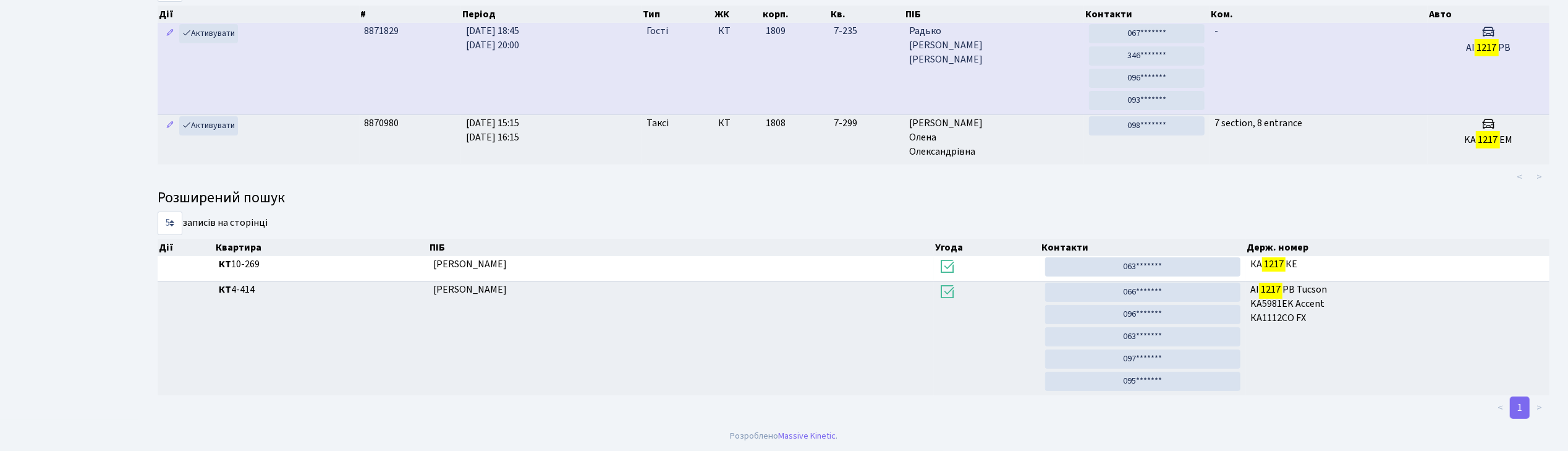
scroll to position [67, 0]
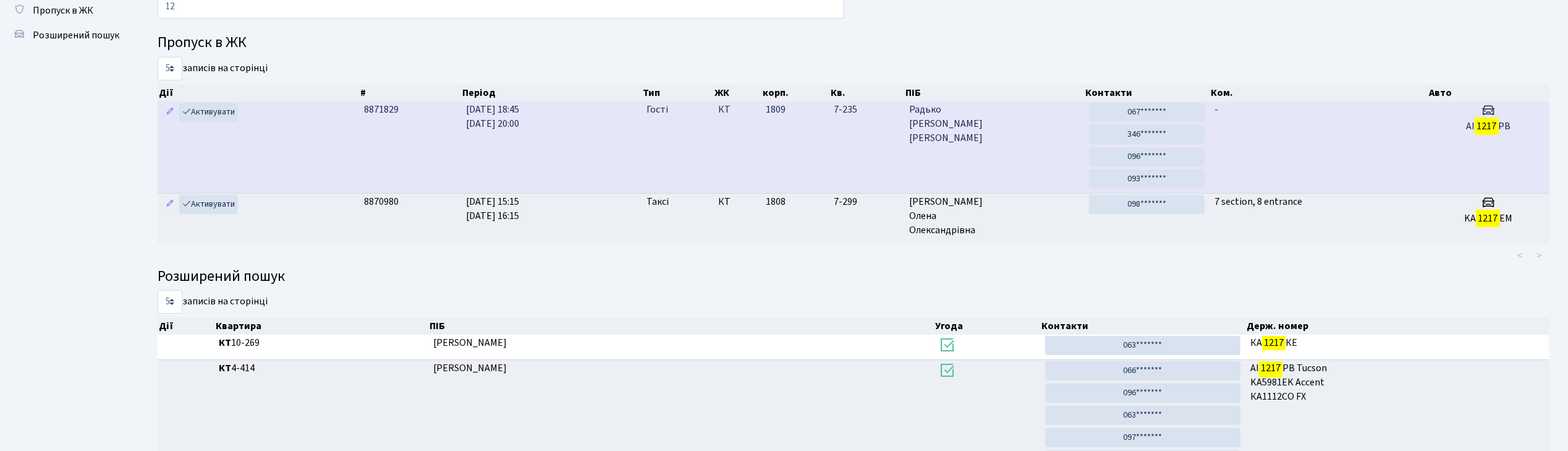
type input "1"
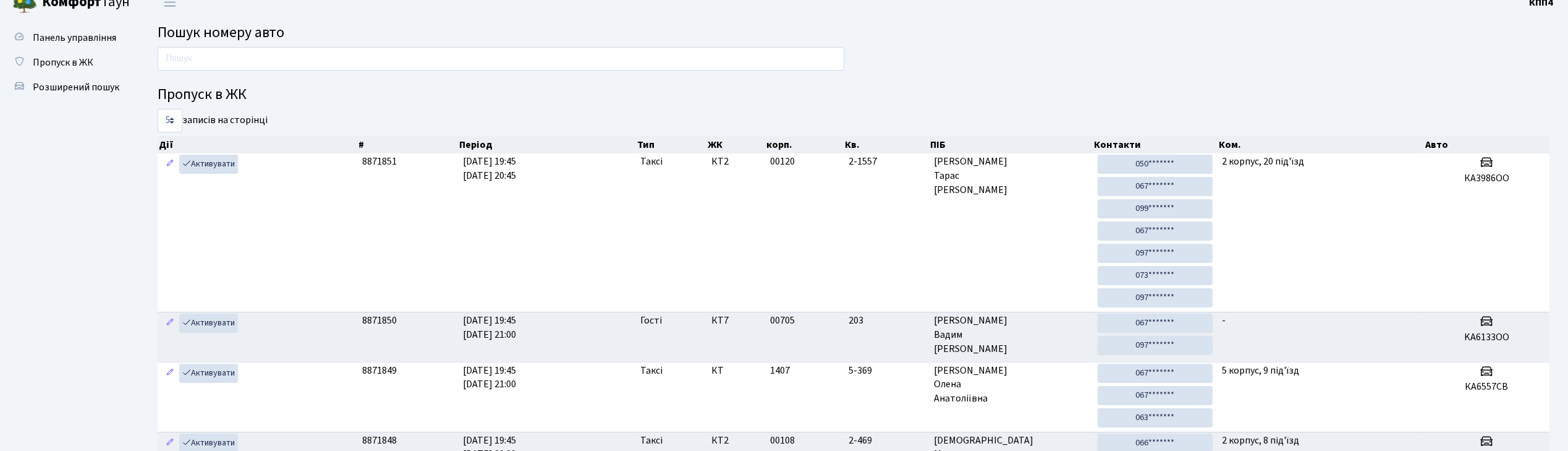
scroll to position [0, 0]
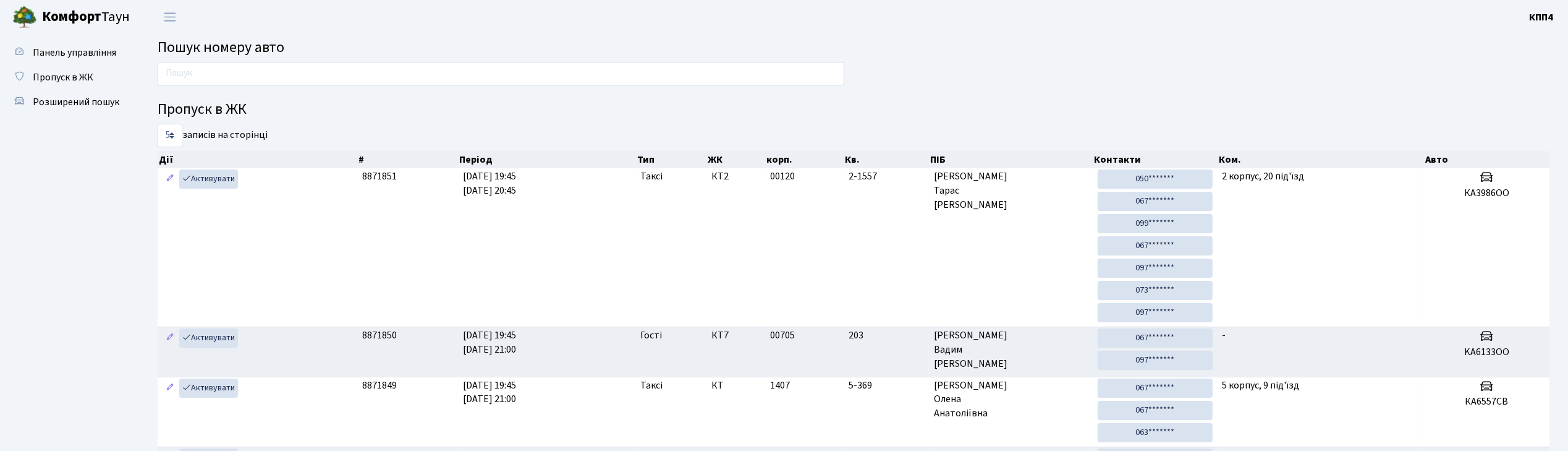
click at [426, 77] on input "text" at bounding box center [500, 74] width 687 height 24
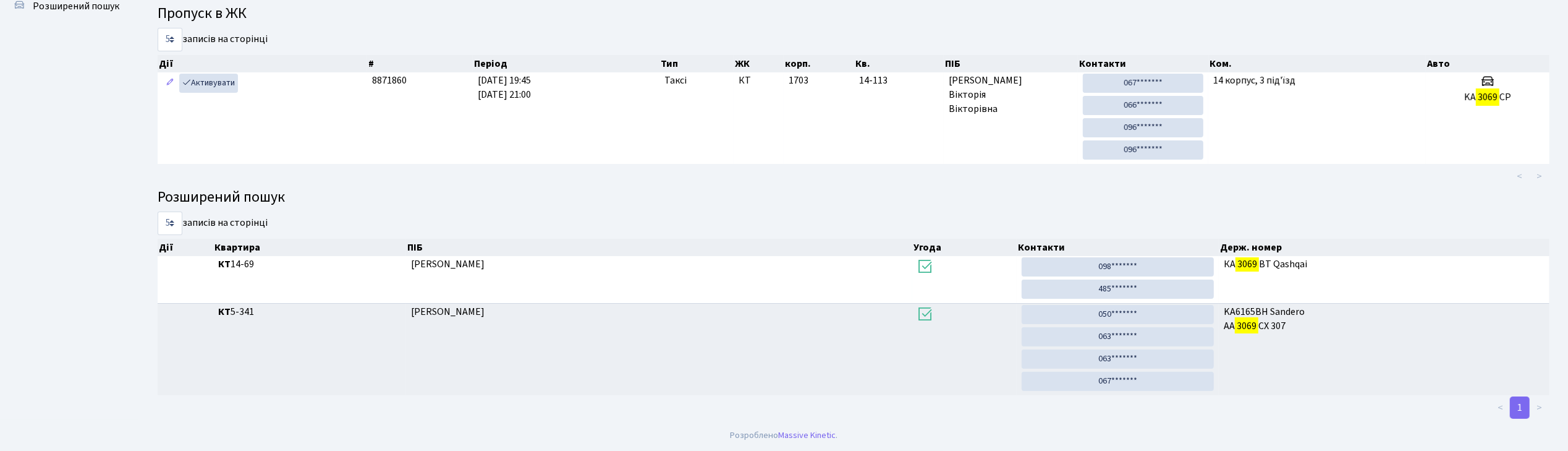
scroll to position [67, 0]
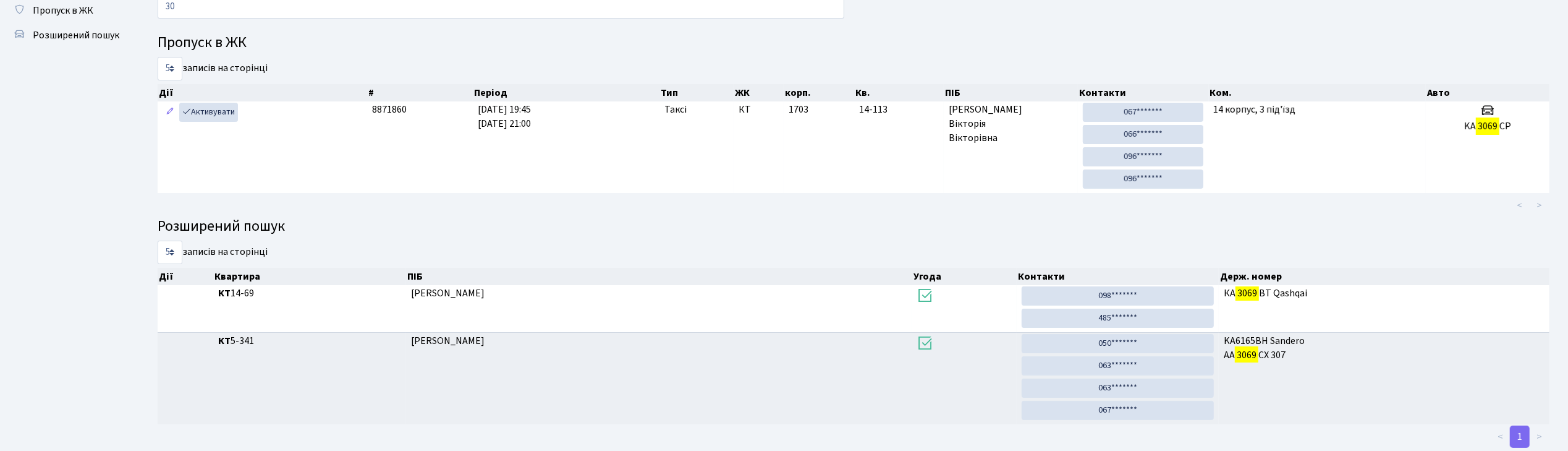
type input "3"
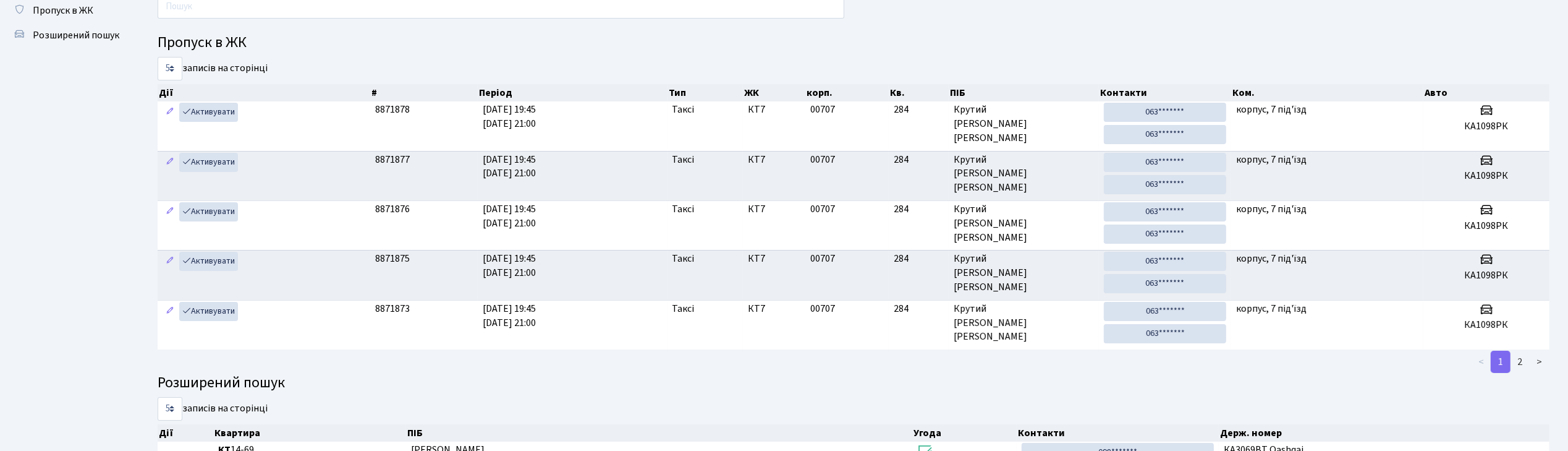
click at [314, 1] on input "text" at bounding box center [500, 7] width 687 height 24
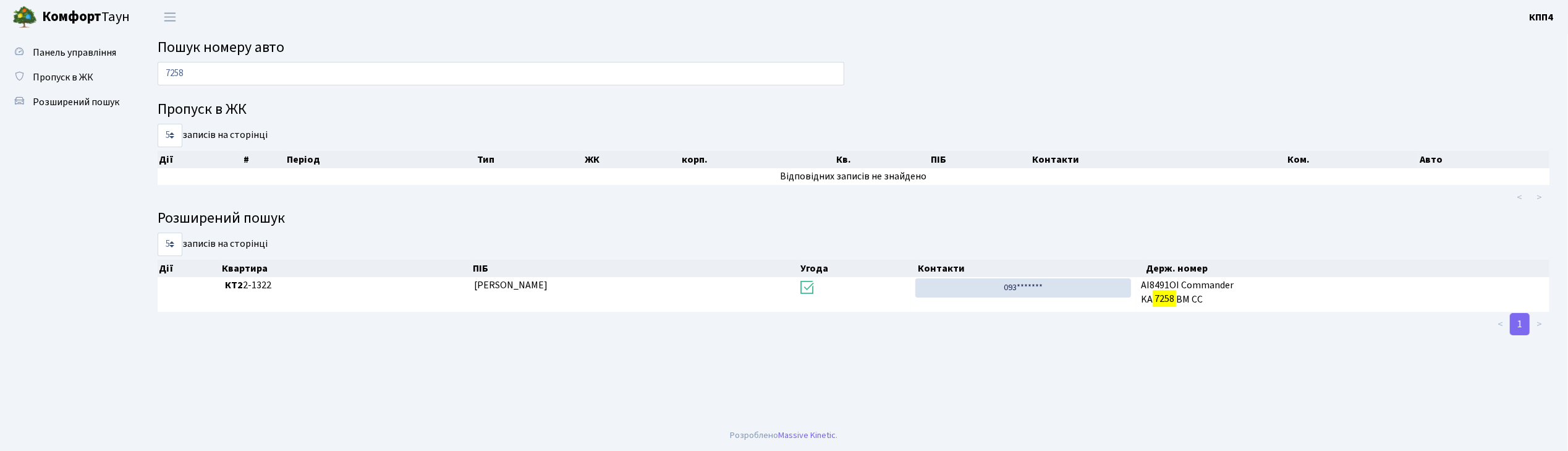
scroll to position [0, 0]
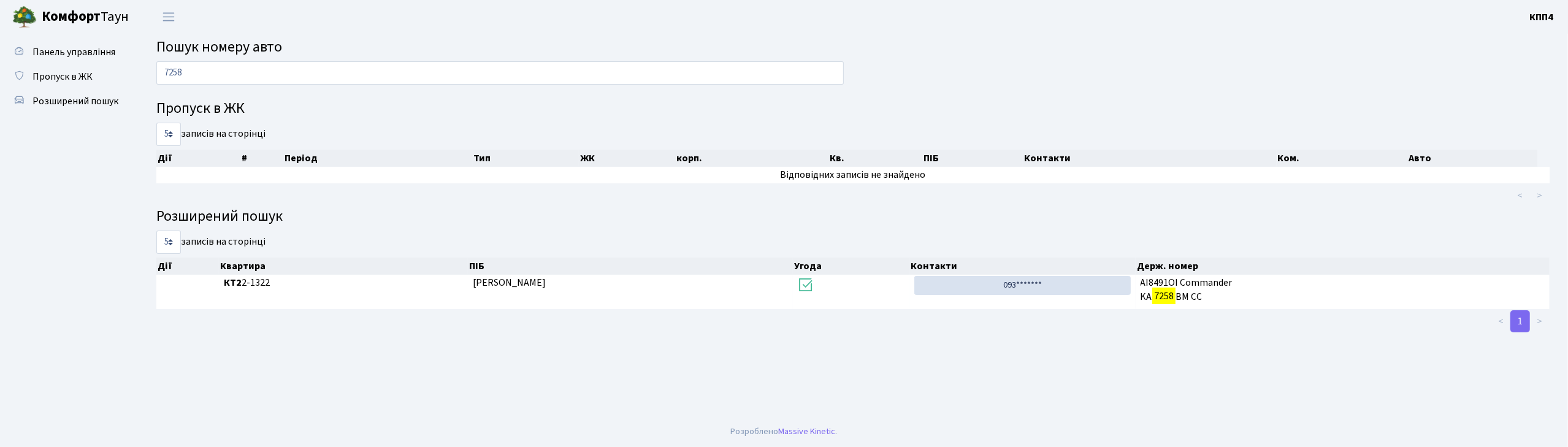
click at [192, 72] on input "7258" at bounding box center [500, 73] width 688 height 24
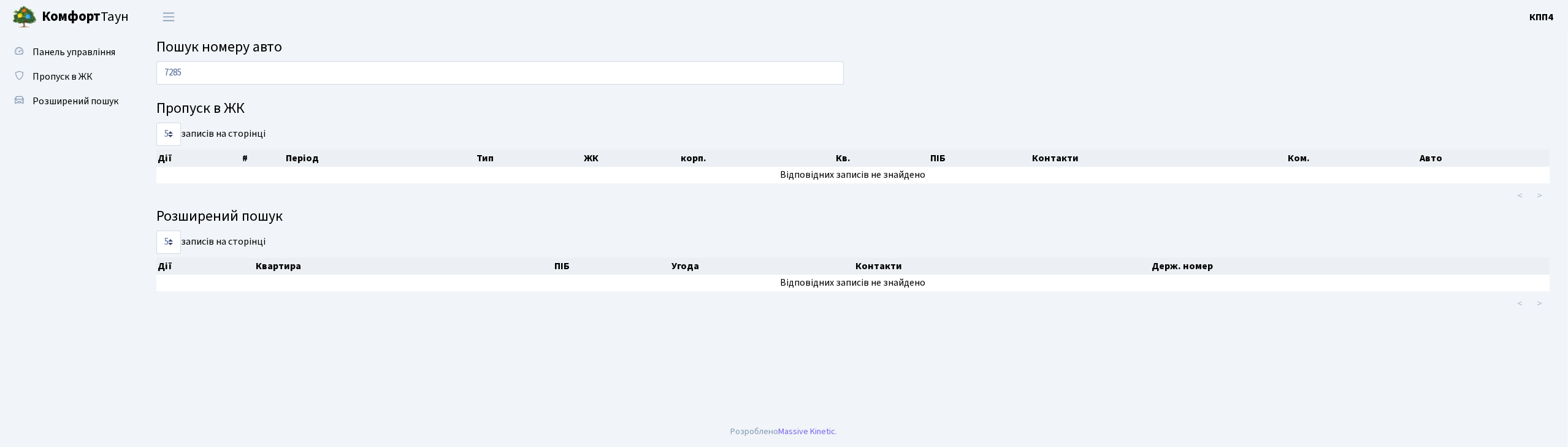
click at [169, 72] on input "7285" at bounding box center [500, 73] width 688 height 24
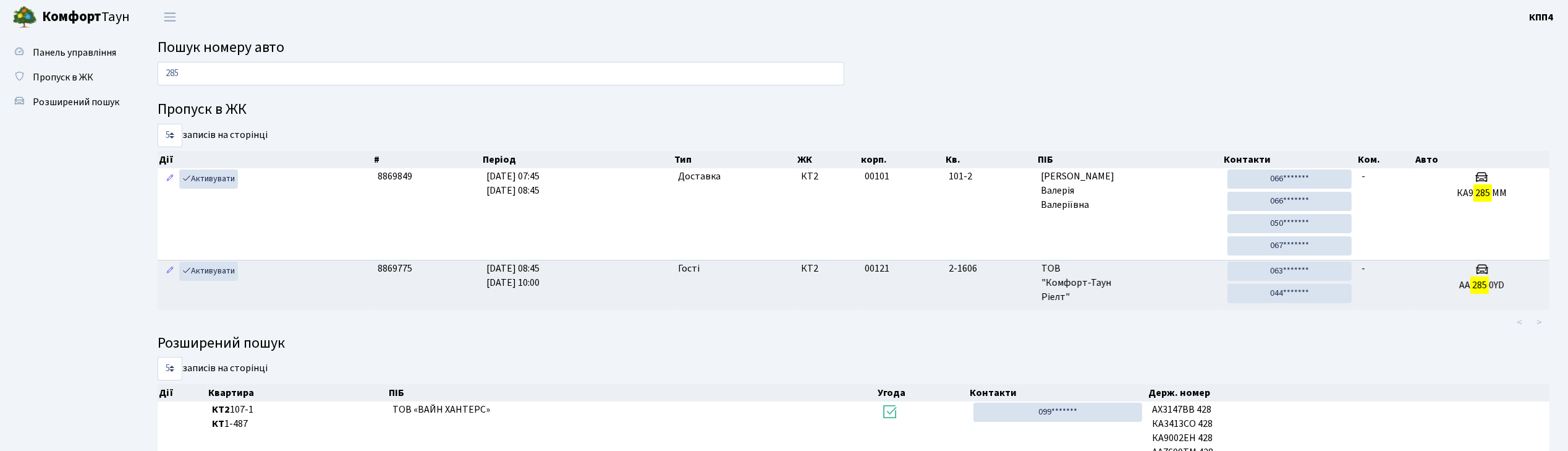
click at [169, 75] on input "285" at bounding box center [500, 74] width 687 height 24
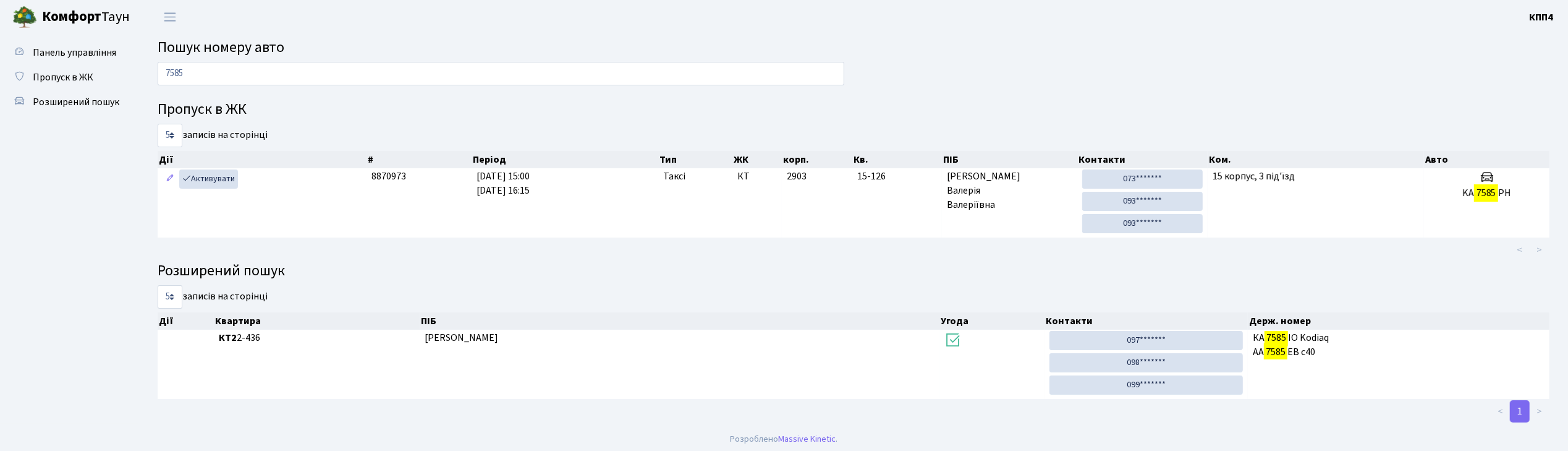
scroll to position [5, 0]
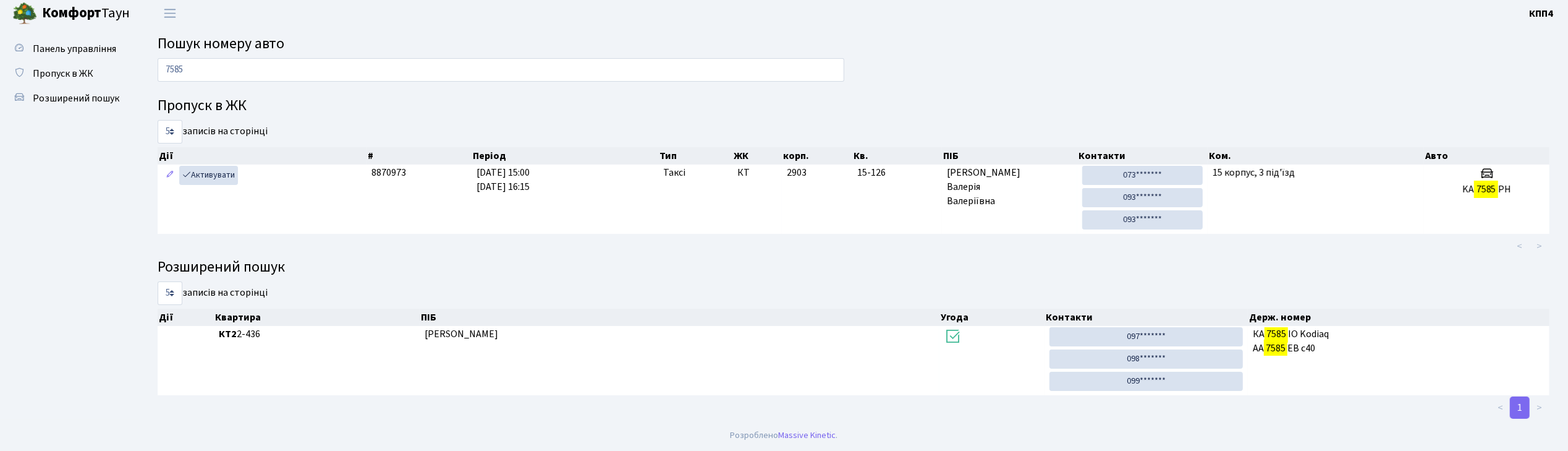
click at [306, 65] on input "7585" at bounding box center [500, 70] width 687 height 24
type input "7"
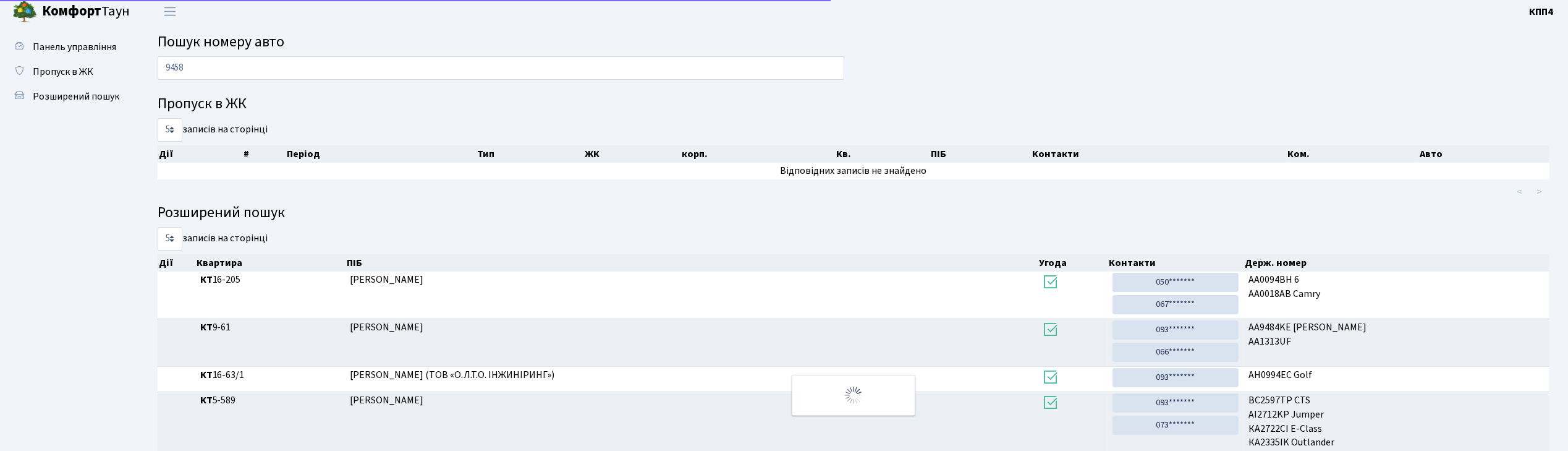
scroll to position [0, 0]
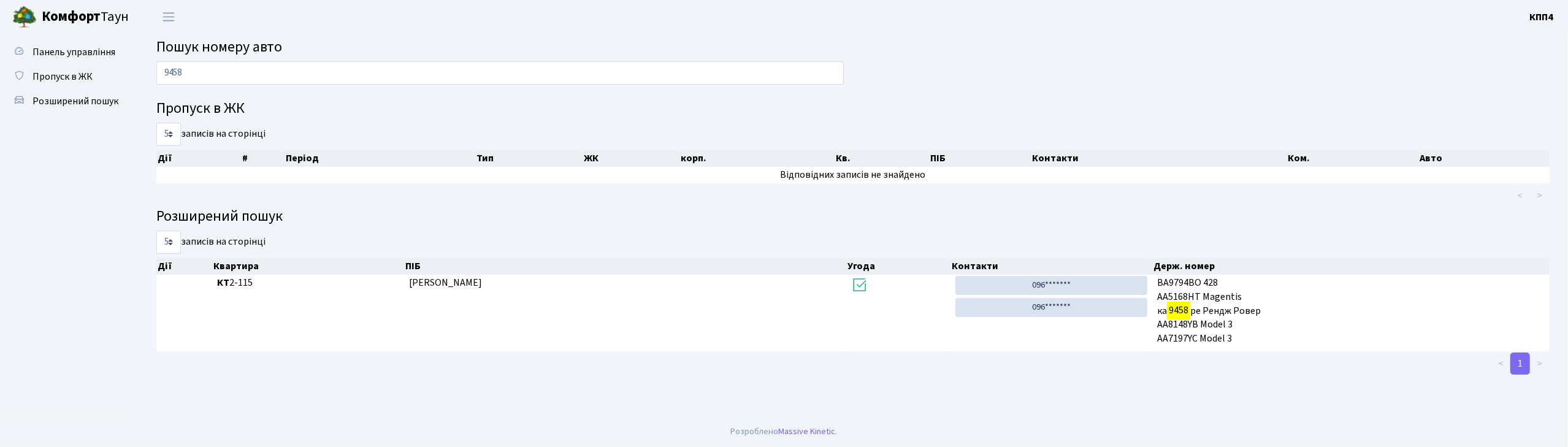
click at [532, 77] on input "9458" at bounding box center [500, 73] width 688 height 24
type input "9"
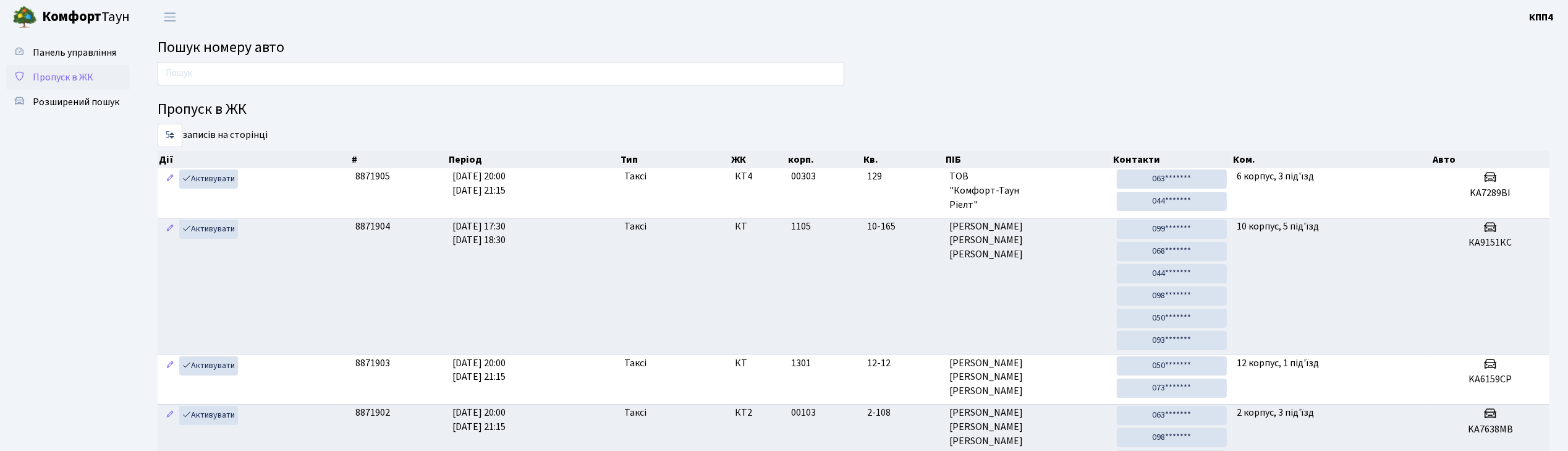
click at [67, 71] on span "Пропуск в ЖК" at bounding box center [63, 78] width 61 height 14
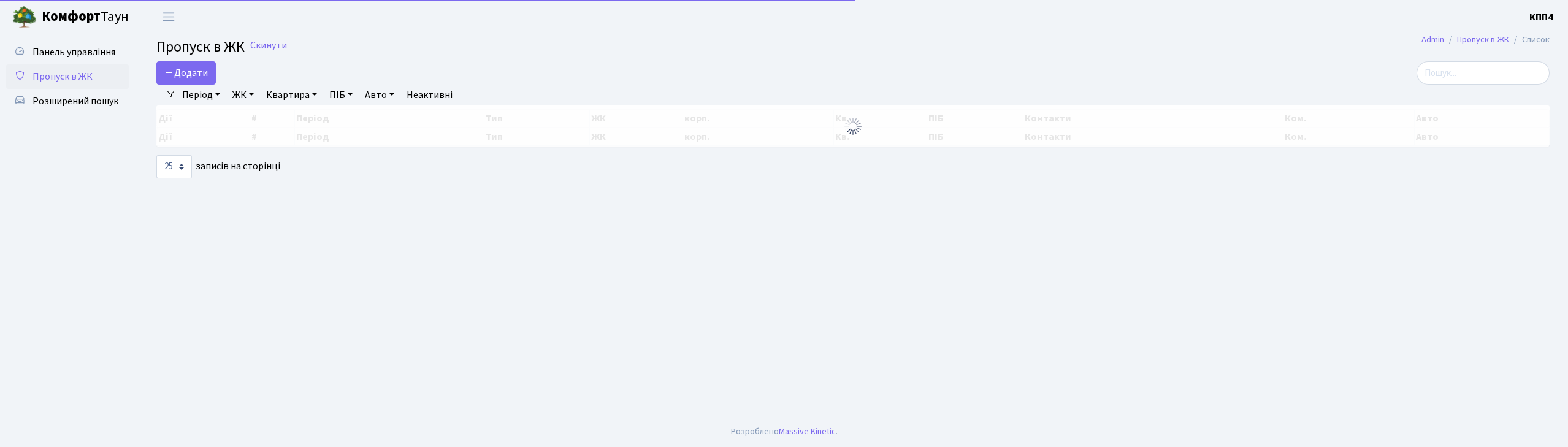
select select "25"
click at [1511, 81] on input "search" at bounding box center [1483, 73] width 133 height 24
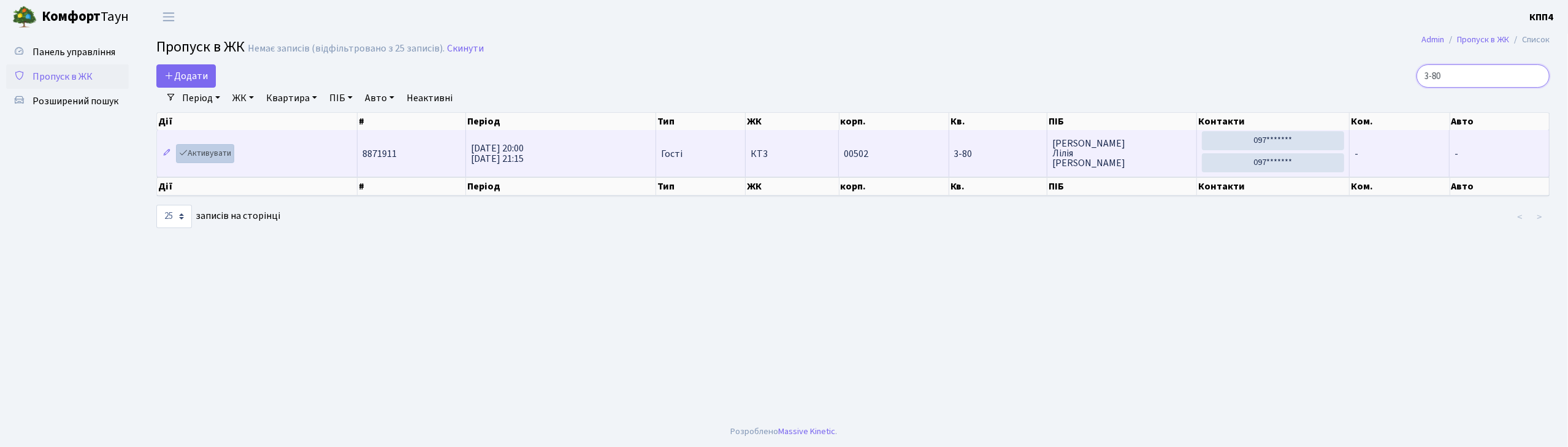
type input "3-80"
click at [219, 161] on link "Активувати" at bounding box center [205, 153] width 59 height 19
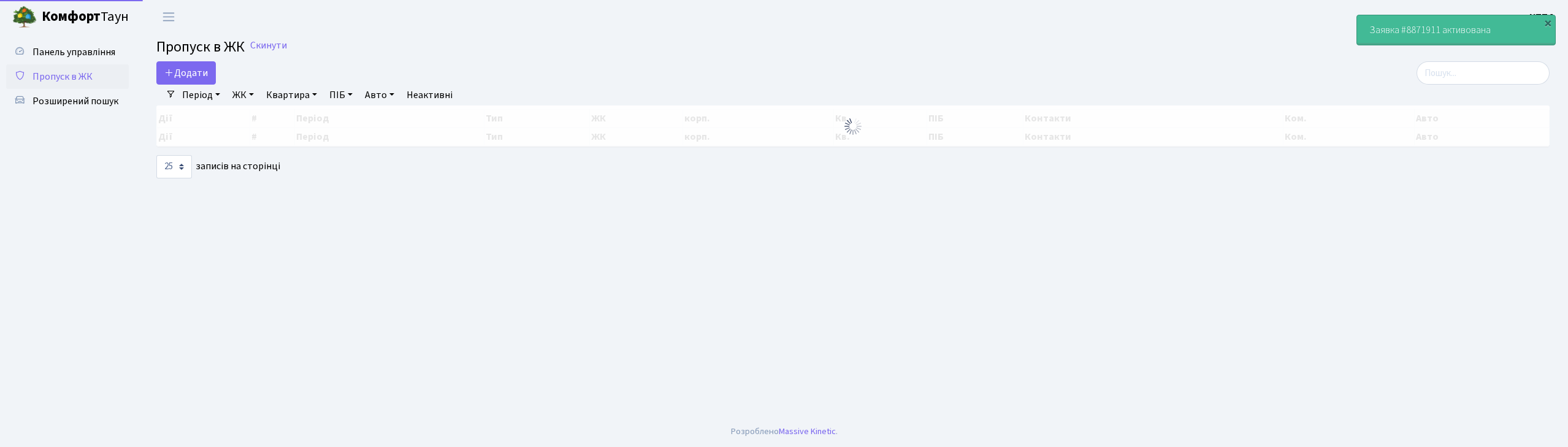
select select "25"
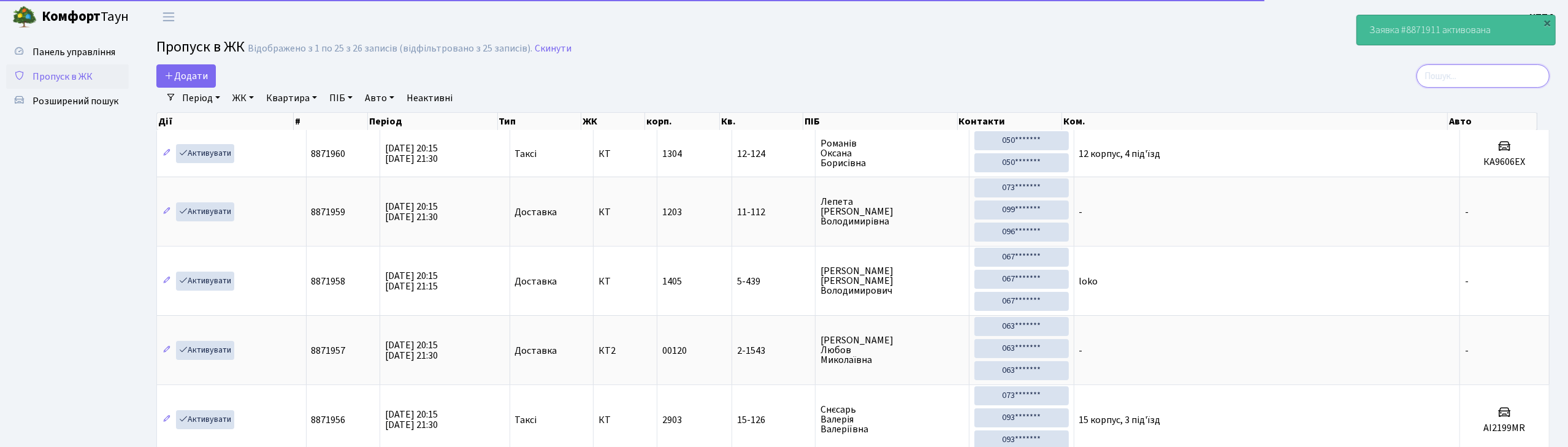
click at [1450, 74] on input "search" at bounding box center [1483, 76] width 133 height 24
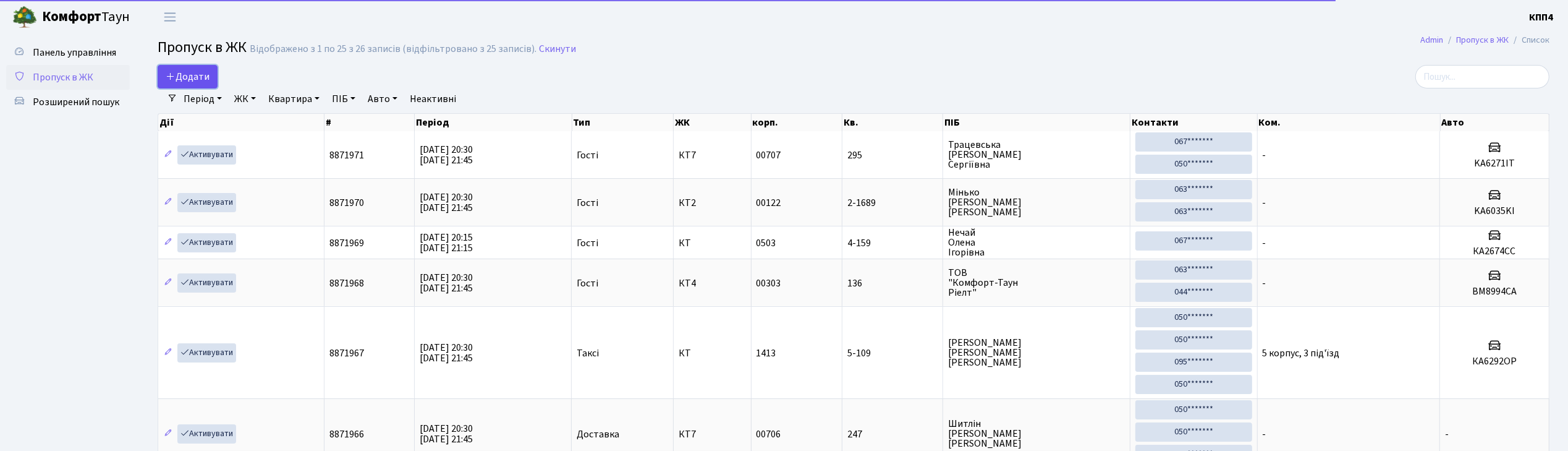
click at [167, 75] on icon at bounding box center [170, 76] width 10 height 10
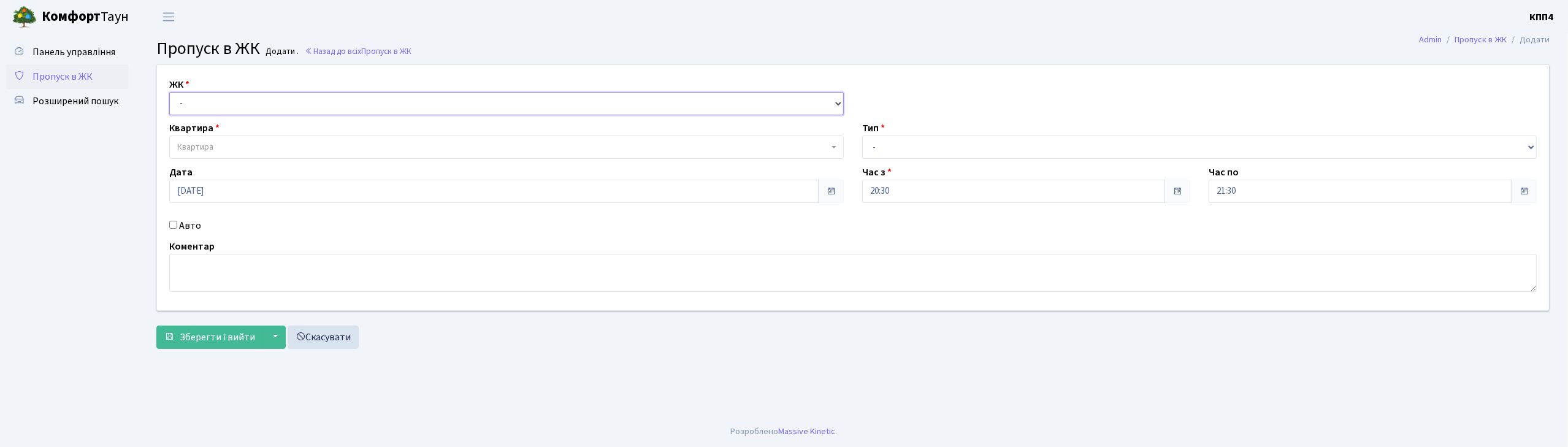
click at [251, 101] on select "- КТ, вул. Регенераторна, 4 КТ2, просп. Соборності, 17 КТ3, вул. Березнева, 16 …" at bounding box center [506, 104] width 675 height 24
select select "271"
click at [169, 92] on select "- КТ, вул. Регенераторна, 4 КТ2, просп. Соборності, 17 КТ3, вул. Березнева, 16 …" at bounding box center [506, 104] width 675 height 24
select select
click at [184, 226] on label "Авто" at bounding box center [190, 225] width 22 height 14
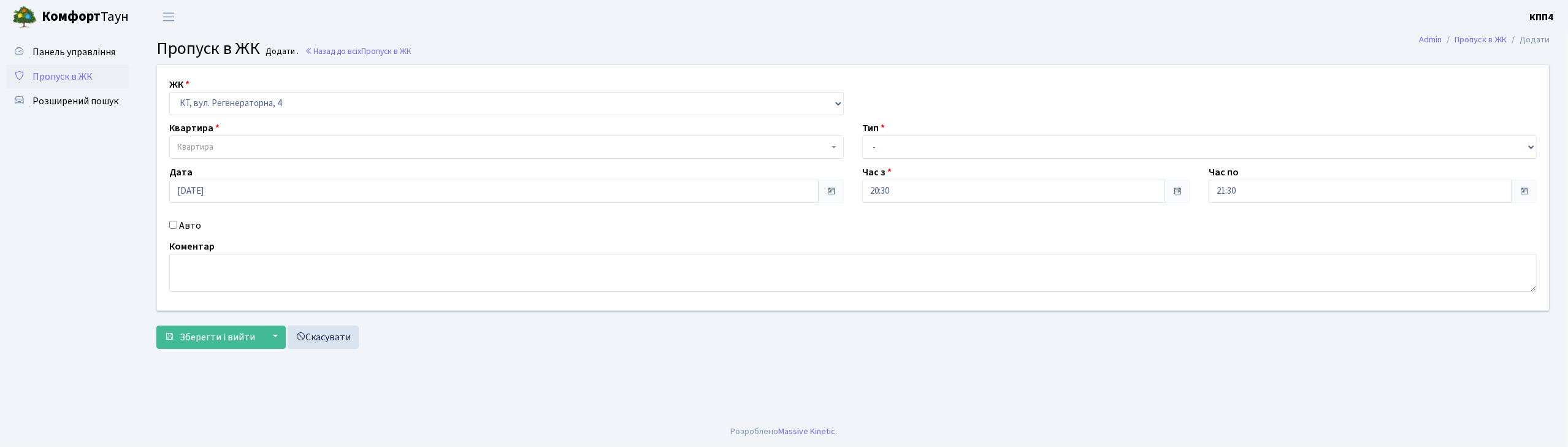
click at [177, 226] on input "Авто" at bounding box center [173, 225] width 8 height 8
checkbox input "true"
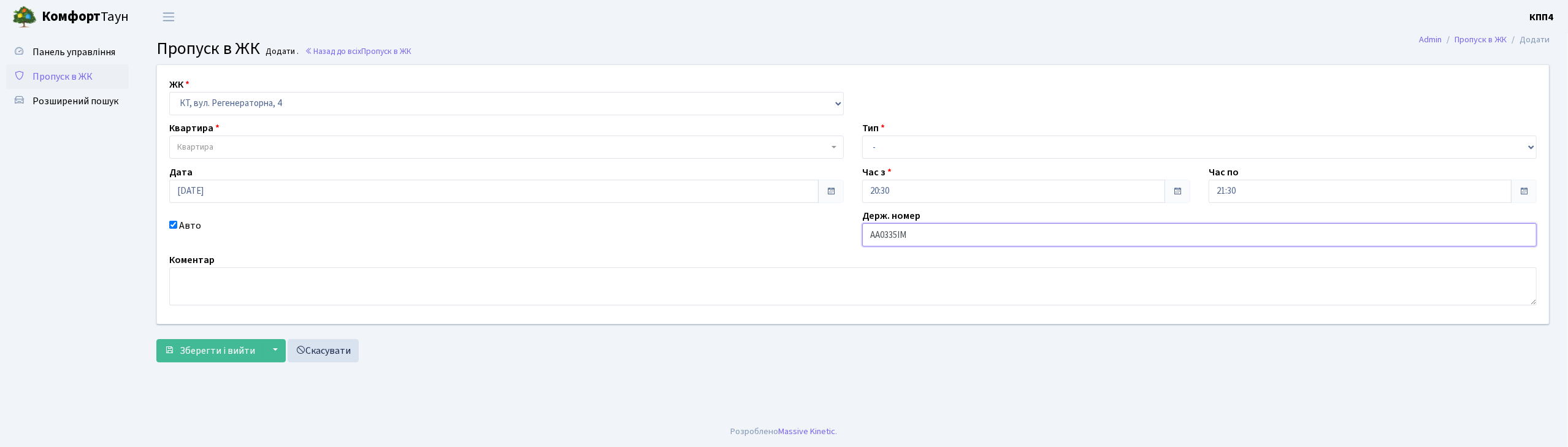
type input "АА0335ІМ"
click at [900, 153] on select "- Доставка Таксі Гості Сервіс" at bounding box center [1199, 147] width 675 height 24
select select "2"
click at [862, 136] on select "- Доставка Таксі Гості Сервіс" at bounding box center [1199, 147] width 675 height 24
click at [232, 162] on div "ЖК - КТ, вул. Регенераторна, 4 КТ2, просп. Соборності, 17 КТ3, вул. Березнева, …" at bounding box center [853, 194] width 1410 height 259
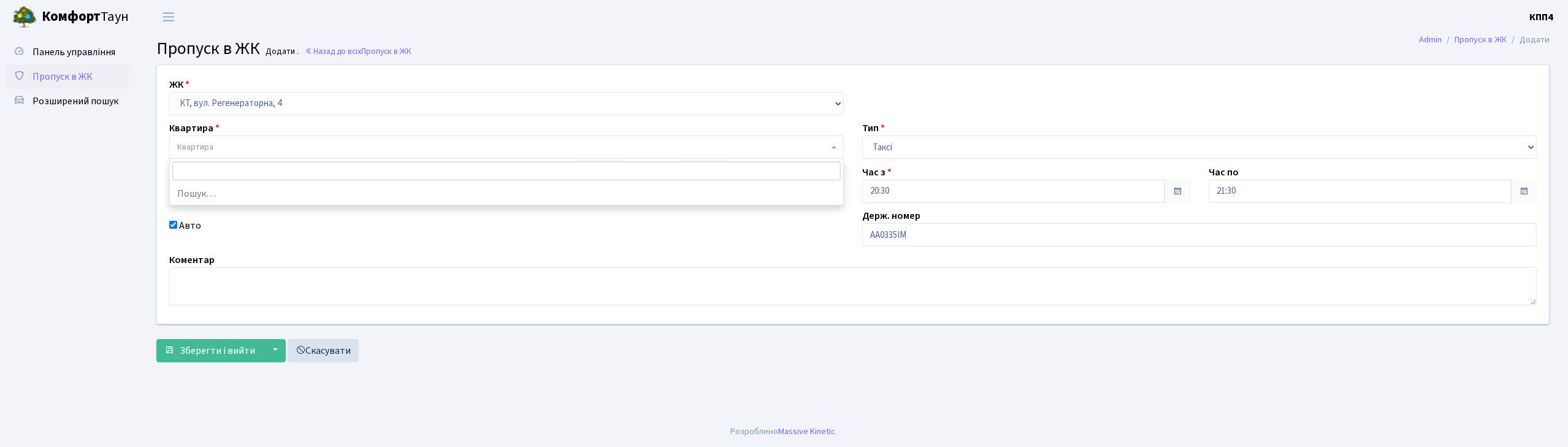
click at [232, 136] on span "Квартира" at bounding box center [506, 147] width 675 height 24
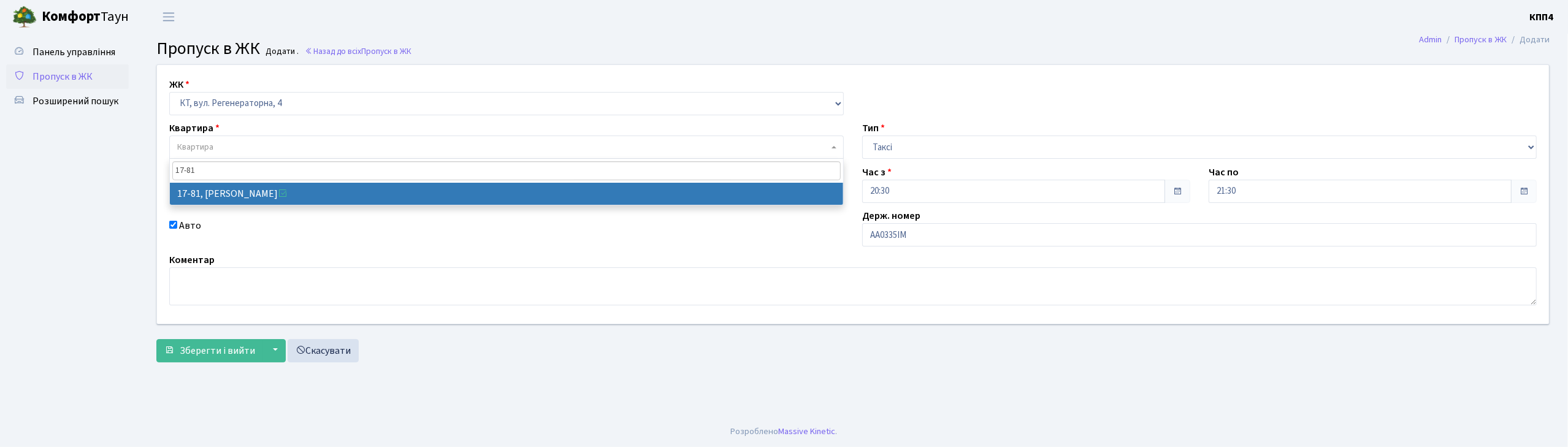
type input "17-81"
select select "9035"
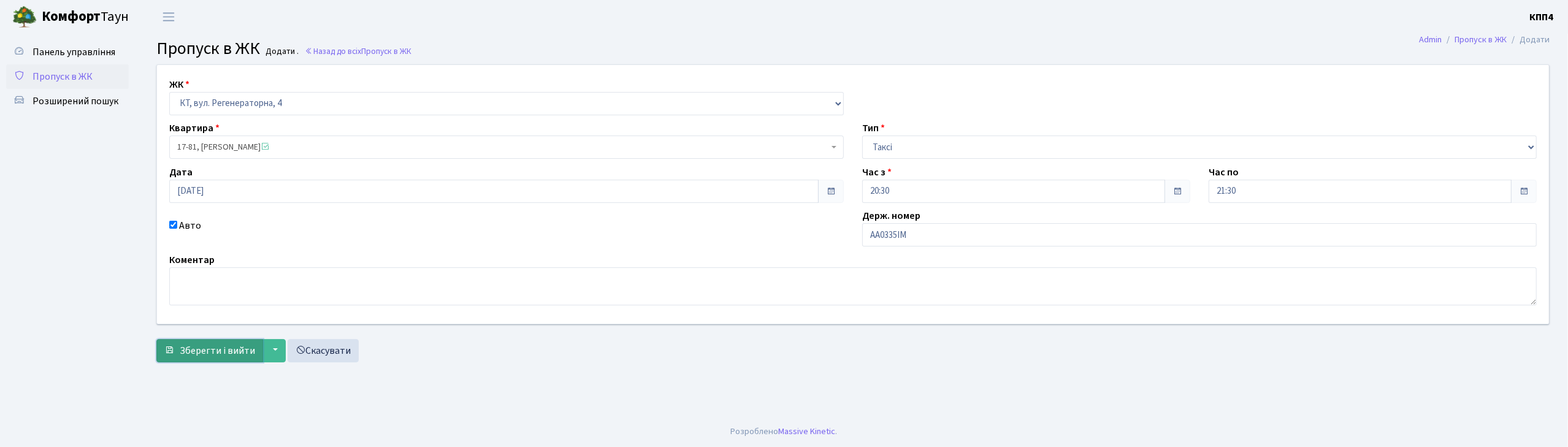
click at [211, 352] on span "Зберегти і вийти" at bounding box center [217, 351] width 75 height 14
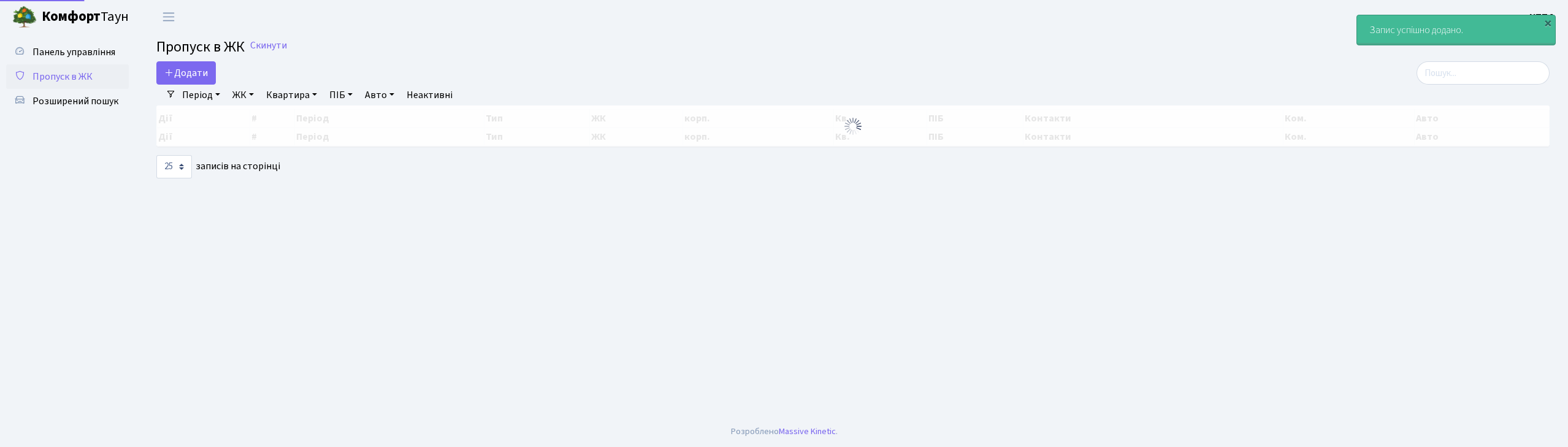
select select "25"
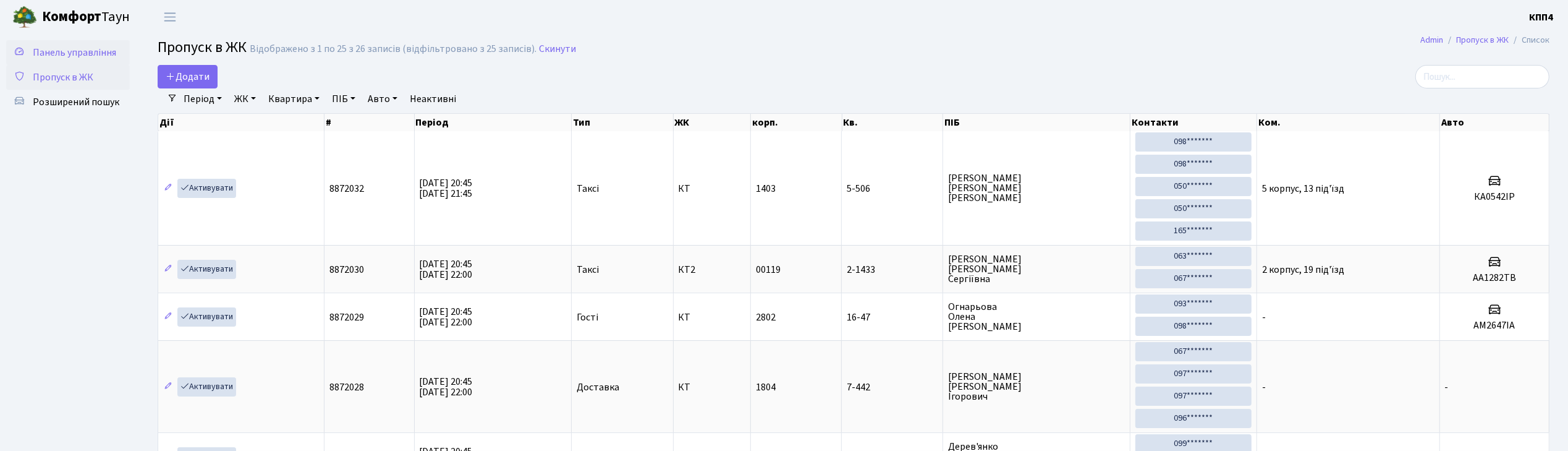
click at [68, 58] on span "Панель управління" at bounding box center [74, 53] width 84 height 14
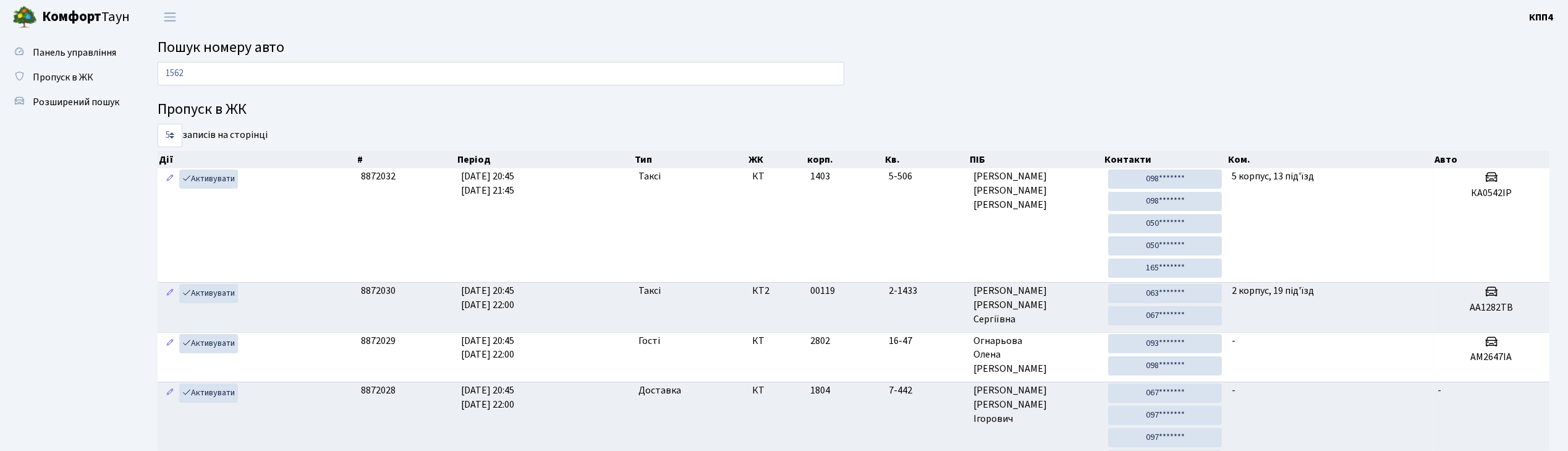
type input "1562"
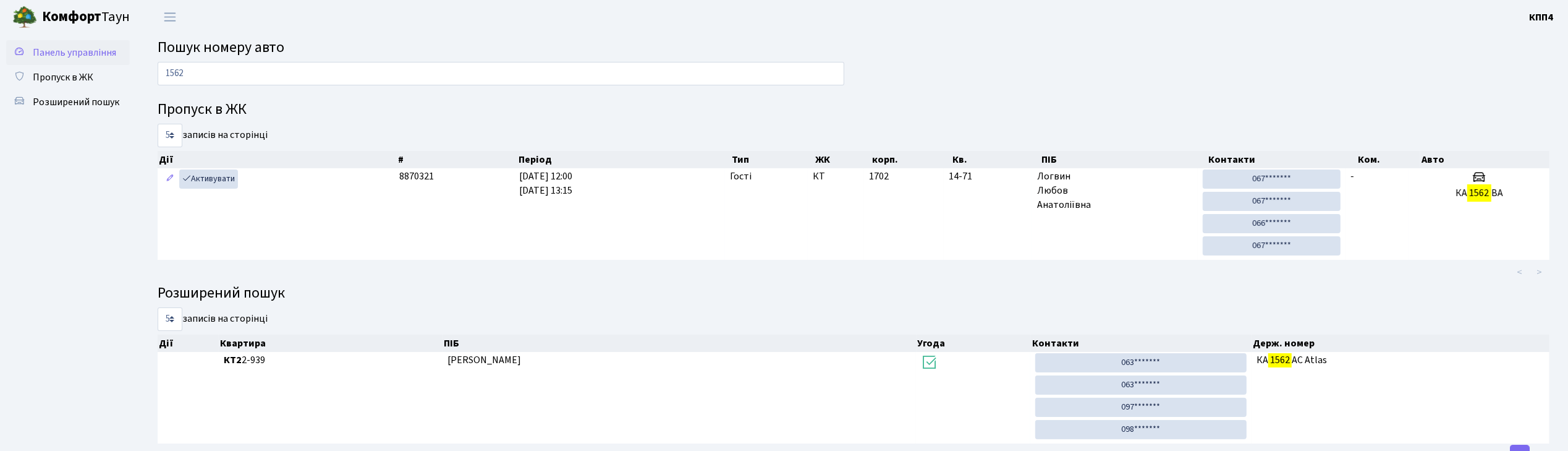
click at [60, 51] on span "Панель управління" at bounding box center [74, 53] width 84 height 14
